Goal: Task Accomplishment & Management: Complete application form

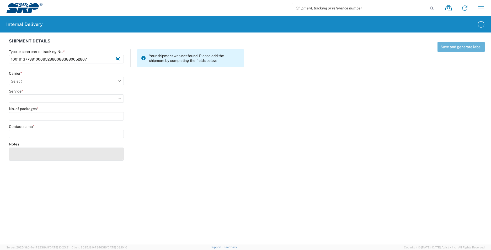
type input "1001913773910008528800883880052807"
click at [20, 150] on textarea "Notes" at bounding box center [66, 154] width 115 height 13
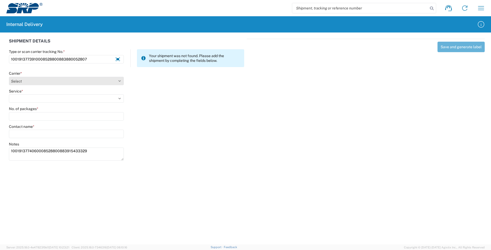
type textarea "1001913774060008528800883915433329"
click at [29, 82] on select "Select AcctPay Amazon Logistics ATI Trucking BC Dimerco Logistics Empire Southw…" at bounding box center [66, 81] width 115 height 8
select select "5"
click at [9, 77] on select "Select AcctPay Amazon Logistics ATI Trucking BC Dimerco Logistics Empire Southw…" at bounding box center [66, 81] width 115 height 8
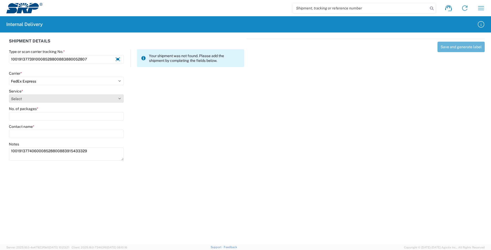
click at [27, 99] on select "Select 1Day Freight 2Day 2Day AM 2Day AM One Rate 2Day Freight 2Day One Rate 3 …" at bounding box center [66, 98] width 115 height 8
select select "10"
click at [27, 99] on select "Select 1Day Freight 2Day 2Day AM 2Day AM One Rate 2Day Freight 2Day One Rate 3 …" at bounding box center [66, 98] width 115 height 8
click at [27, 112] on div "No. of packages *" at bounding box center [66, 114] width 115 height 14
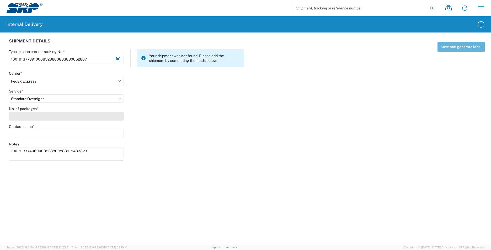
click at [28, 118] on input "No. of packages *" at bounding box center [66, 116] width 115 height 8
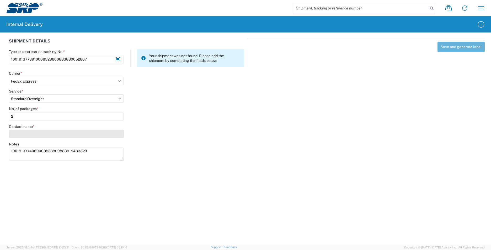
type input "2"
click at [30, 135] on input "Contact name *" at bounding box center [66, 134] width 115 height 8
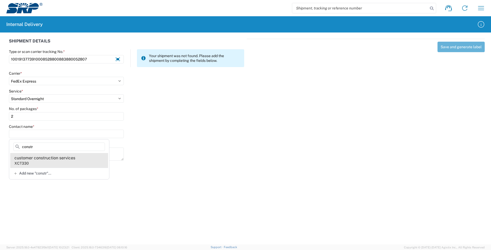
type input "constr"
click at [56, 162] on agx-address-suggestion-item "customer construction services XCT330" at bounding box center [59, 160] width 98 height 15
type input "customer construction services"
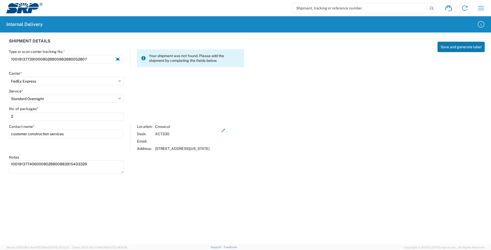
click at [459, 50] on button "Save and generate label" at bounding box center [461, 47] width 47 height 10
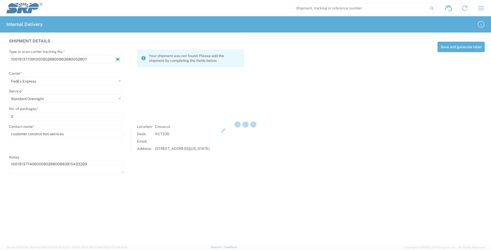
select select
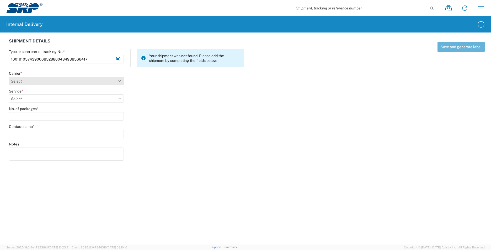
type input "1001910574390008528800434938566417"
click at [29, 82] on select "Select AcctPay Amazon Logistics ATI Trucking BC Dimerco Logistics Empire Southw…" at bounding box center [66, 81] width 115 height 8
select select "5"
click at [9, 77] on select "Select AcctPay Amazon Logistics ATI Trucking BC Dimerco Logistics Empire Southw…" at bounding box center [66, 81] width 115 height 8
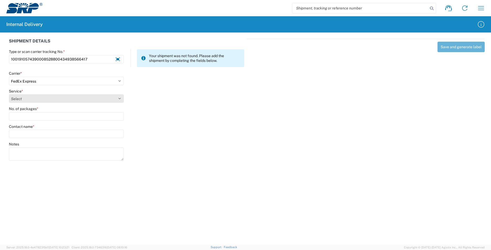
click at [25, 99] on select "Select 1Day Freight 2Day 2Day AM 2Day AM One Rate 2Day Freight 2Day One Rate 3 …" at bounding box center [66, 98] width 115 height 8
select select "10"
click at [25, 99] on select "Select 1Day Freight 2Day 2Day AM 2Day AM One Rate 2Day Freight 2Day One Rate 3 …" at bounding box center [66, 98] width 115 height 8
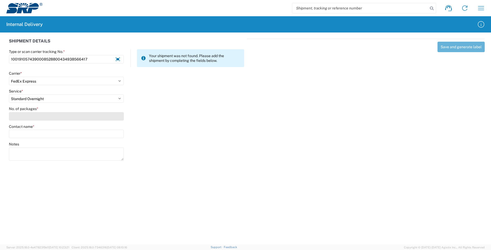
click at [24, 116] on input "No. of packages *" at bounding box center [66, 116] width 115 height 8
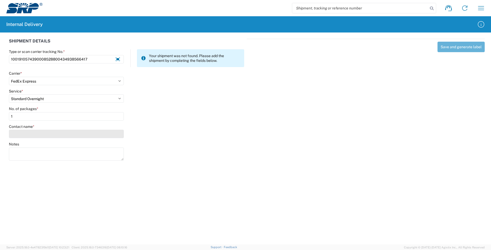
type input "1"
click at [25, 134] on input "Contact name *" at bounding box center [66, 134] width 115 height 8
type input "[PERSON_NAME]"
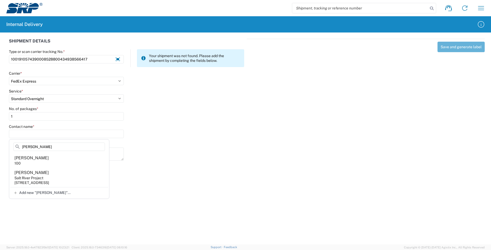
drag, startPoint x: 32, startPoint y: 147, endPoint x: -37, endPoint y: 148, distance: 69.3
click at [0, 148] on html "Shipment request Shipment tracking Internal delivery Transit update My profile …" at bounding box center [245, 125] width 491 height 250
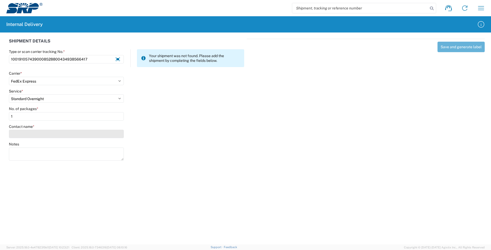
click at [27, 134] on input "Contact name *" at bounding box center [66, 134] width 115 height 8
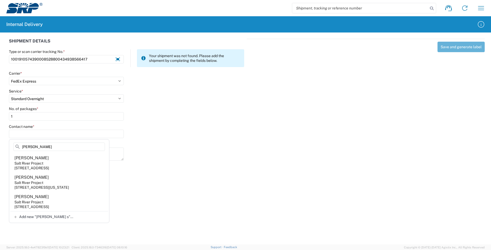
type input "[PERSON_NAME]"
drag, startPoint x: 44, startPoint y: 146, endPoint x: -3, endPoint y: 147, distance: 46.7
click at [0, 147] on html "Shipment request Shipment tracking Internal delivery Transit update My profile …" at bounding box center [245, 125] width 491 height 250
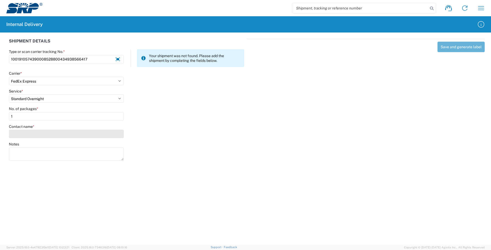
click at [13, 133] on input "Contact name *" at bounding box center [66, 134] width 115 height 8
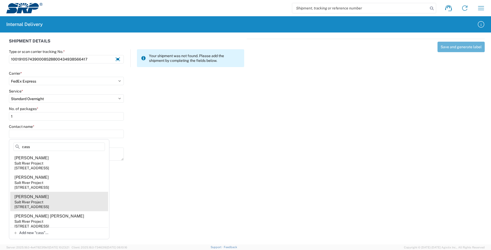
type input "cass"
click at [73, 200] on agx-address-suggestion-item "[PERSON_NAME] Salt River Project [STREET_ADDRESS]" at bounding box center [59, 201] width 98 height 19
type input "[PERSON_NAME]"
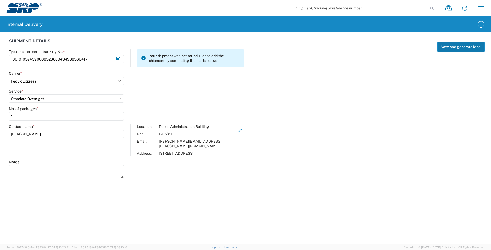
click at [466, 46] on button "Save and generate label" at bounding box center [461, 47] width 47 height 10
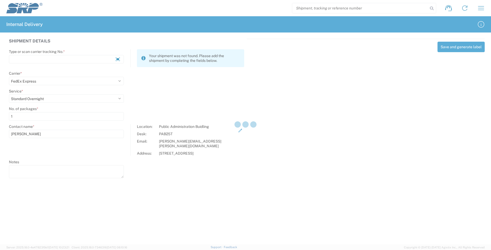
select select
